Goal: Task Accomplishment & Management: Manage account settings

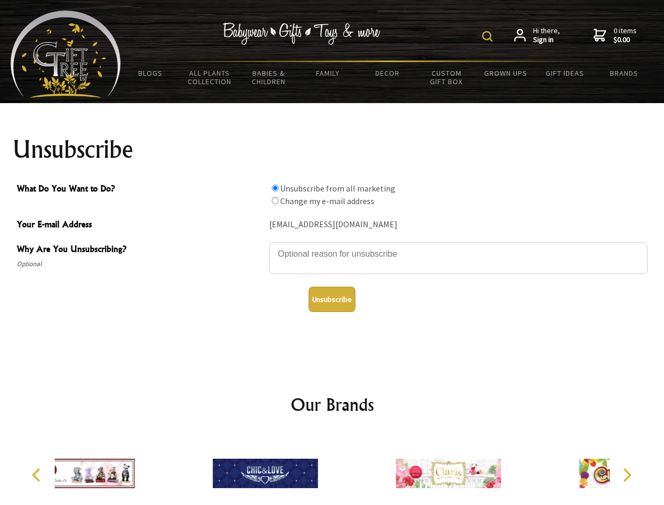
click at [489, 36] on img at bounding box center [487, 36] width 11 height 11
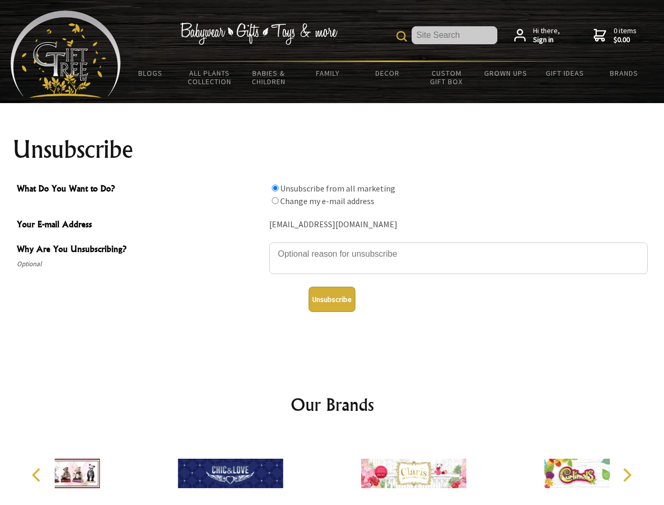
click at [332, 246] on textarea "Why Are You Unsubscribing?" at bounding box center [458, 258] width 379 height 32
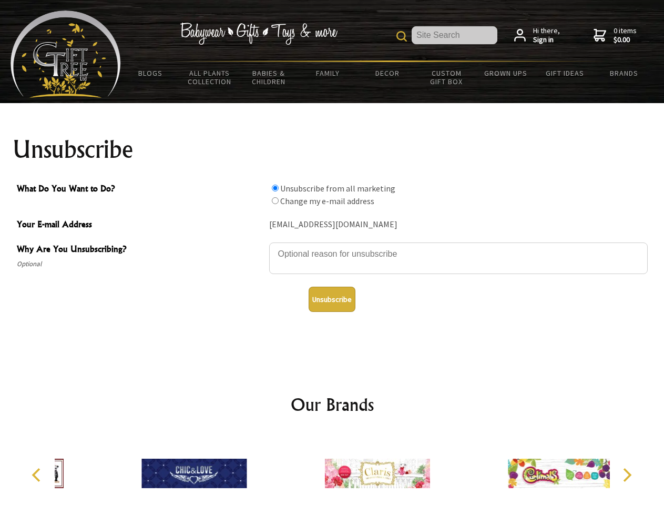
click at [275, 188] on input "What Do You Want to Do?" at bounding box center [275, 188] width 7 height 7
click at [275, 200] on input "What Do You Want to Do?" at bounding box center [275, 200] width 7 height 7
radio input "true"
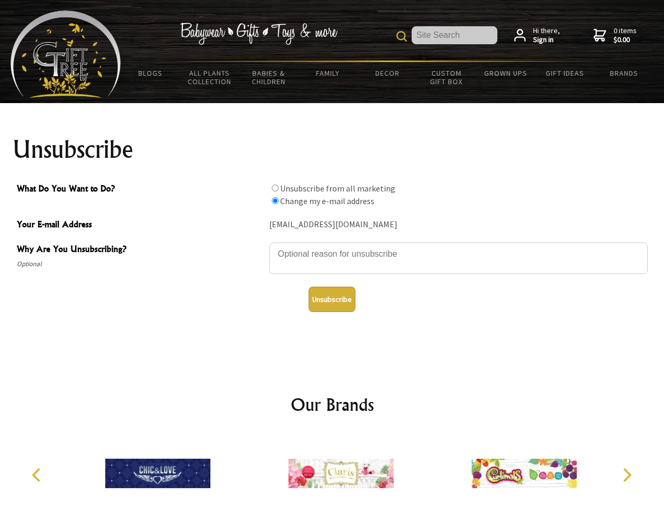
click at [332, 299] on button "Unsubscribe" at bounding box center [332, 299] width 47 height 25
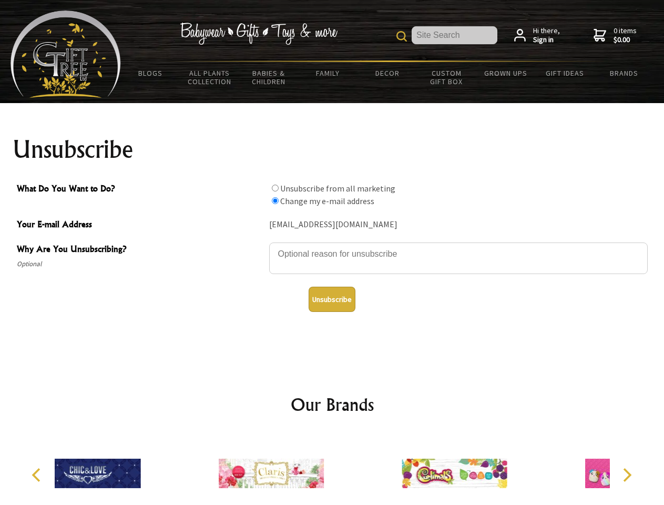
click at [332, 469] on div at bounding box center [271, 475] width 183 height 82
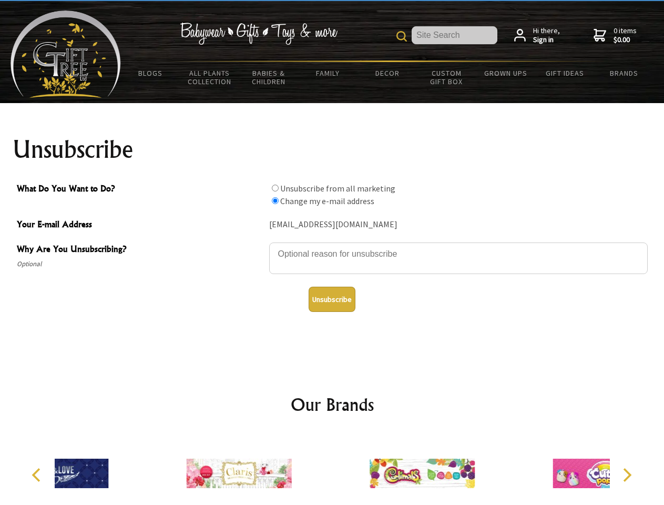
click at [38, 475] on icon "Previous" at bounding box center [37, 475] width 14 height 14
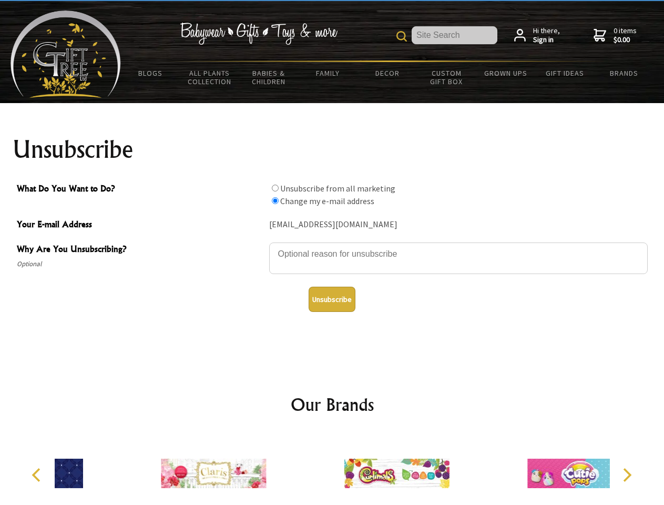
click at [627, 475] on icon "Next" at bounding box center [626, 475] width 14 height 14
